Goal: Task Accomplishment & Management: Manage account settings

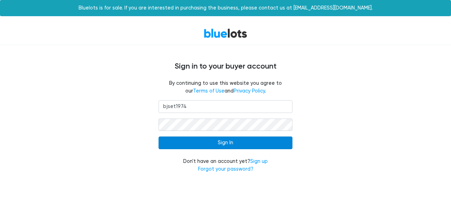
click at [193, 142] on input "Sign In" at bounding box center [225, 143] width 134 height 13
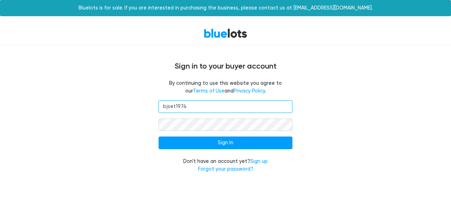
click at [195, 106] on input "bjset1974" at bounding box center [225, 106] width 134 height 13
type input "[EMAIL_ADDRESS][DOMAIN_NAME]"
click at [158, 137] on input "Sign In" at bounding box center [225, 143] width 134 height 13
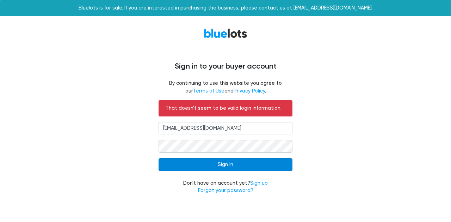
click at [183, 166] on input "Sign In" at bounding box center [225, 164] width 134 height 13
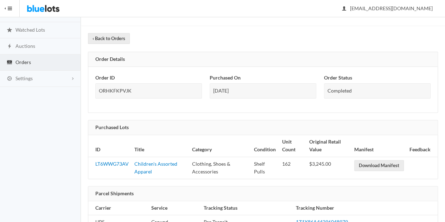
scroll to position [70, 0]
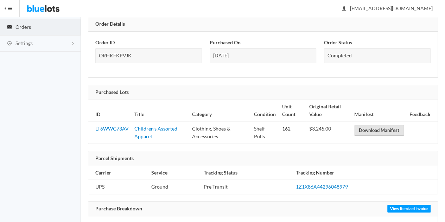
click at [364, 129] on link "Download Manifest" at bounding box center [380, 130] width 50 height 11
